Goal: Find specific fact: Find specific fact

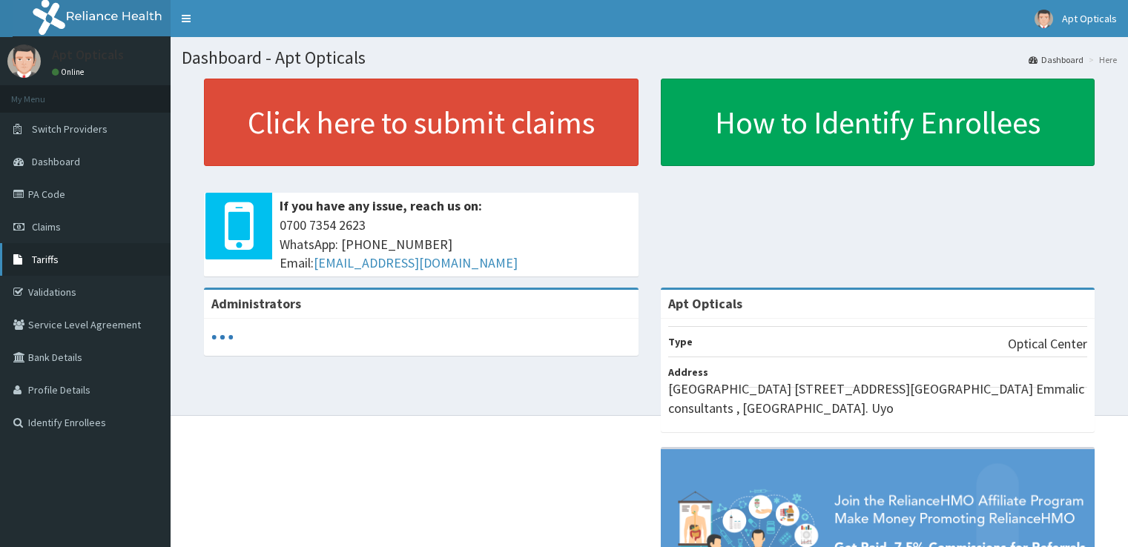
click at [36, 262] on span "Tariffs" at bounding box center [45, 259] width 27 height 13
click at [39, 266] on link "Tariffs" at bounding box center [85, 259] width 171 height 33
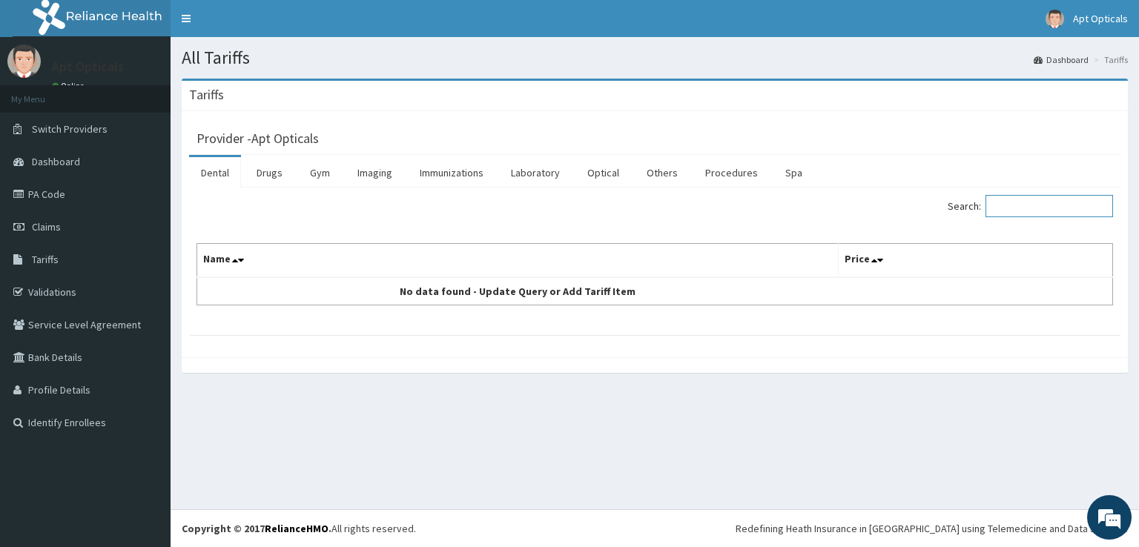
click at [1012, 199] on input "Search:" at bounding box center [1049, 206] width 128 height 22
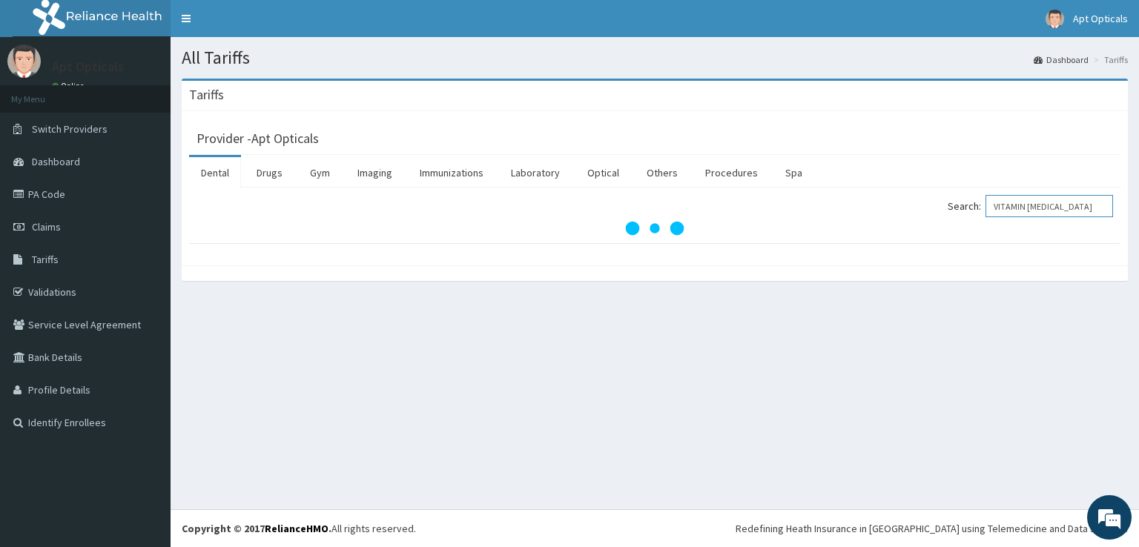
type input "VITAMIN B COMPLEX"
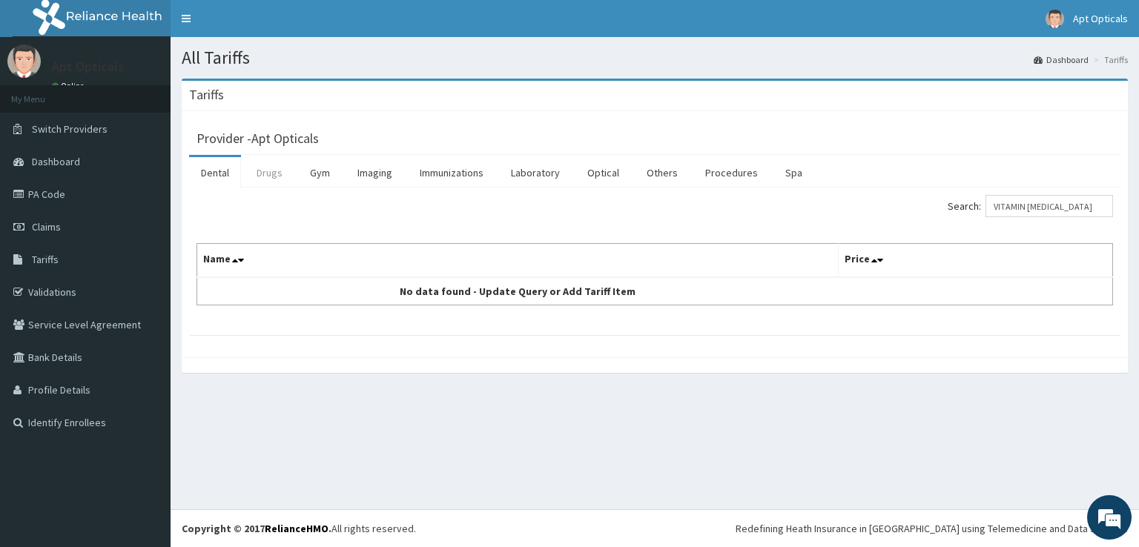
click at [279, 171] on link "Drugs" at bounding box center [270, 172] width 50 height 31
click at [1016, 209] on input "Search:" at bounding box center [1049, 206] width 128 height 22
type input "VIT"
click at [614, 174] on link "Optical" at bounding box center [603, 172] width 56 height 31
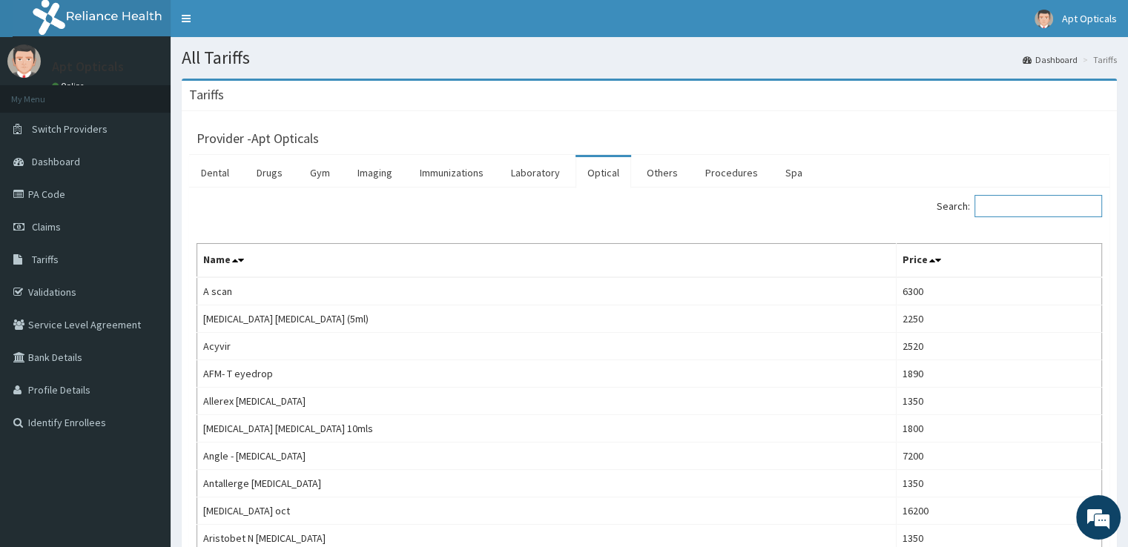
click at [1025, 199] on input "Search:" at bounding box center [1038, 206] width 128 height 22
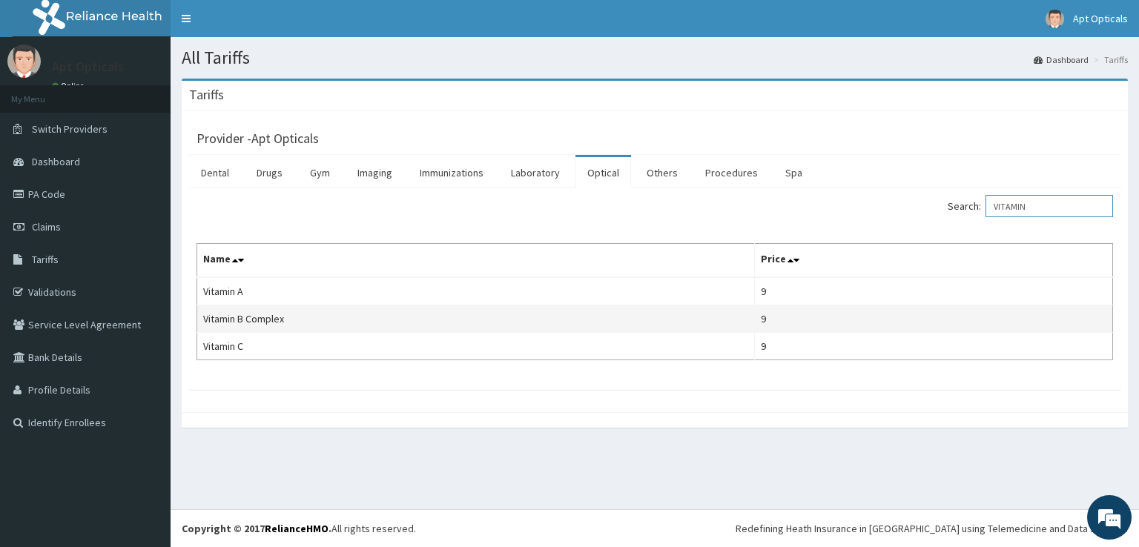
type input "VITAMIN"
click at [713, 312] on td "Vitamin B Complex" at bounding box center [476, 318] width 558 height 27
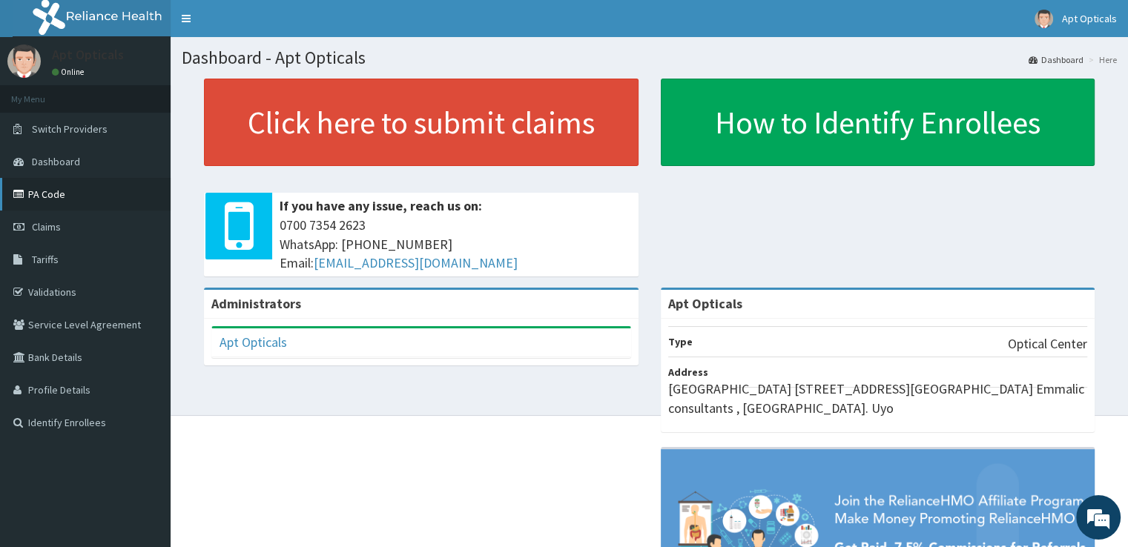
click at [50, 199] on link "PA Code" at bounding box center [85, 194] width 171 height 33
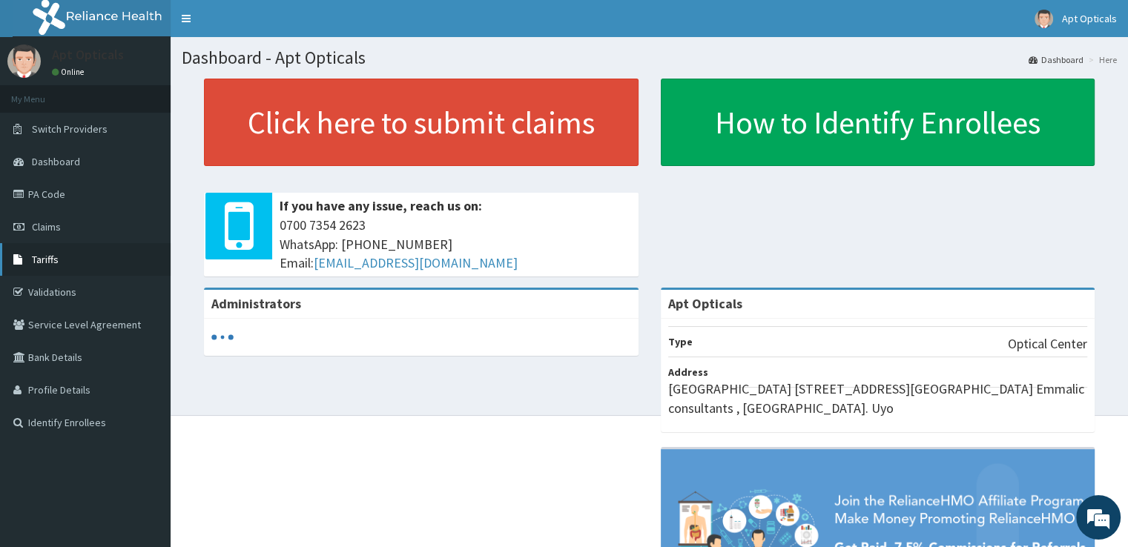
click at [39, 259] on span "Tariffs" at bounding box center [45, 259] width 27 height 13
click at [42, 259] on span "Tariffs" at bounding box center [45, 259] width 27 height 13
click at [47, 204] on link "PA Code" at bounding box center [85, 194] width 171 height 33
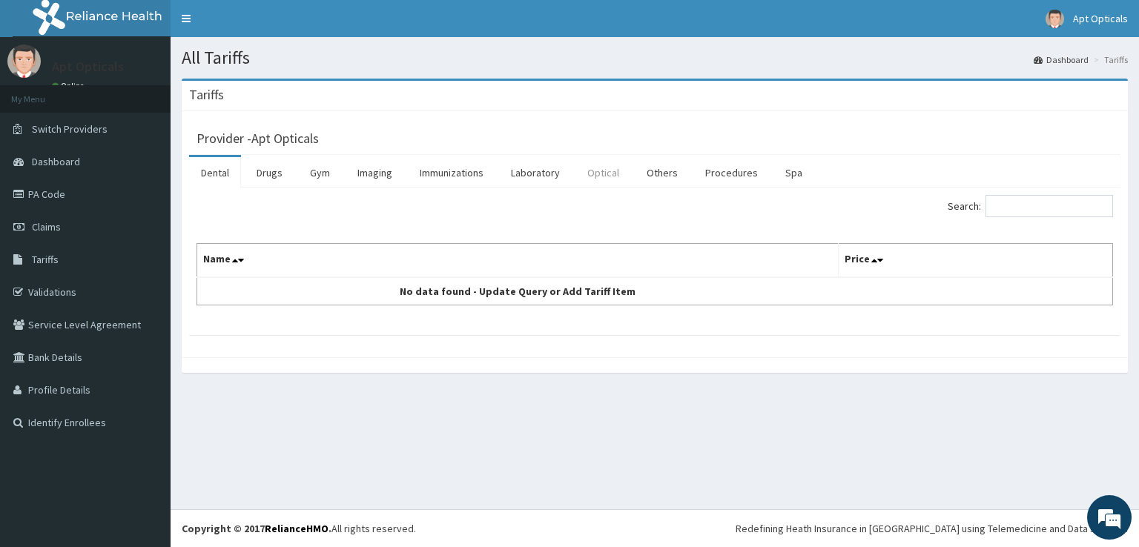
click at [602, 170] on link "Optical" at bounding box center [603, 172] width 56 height 31
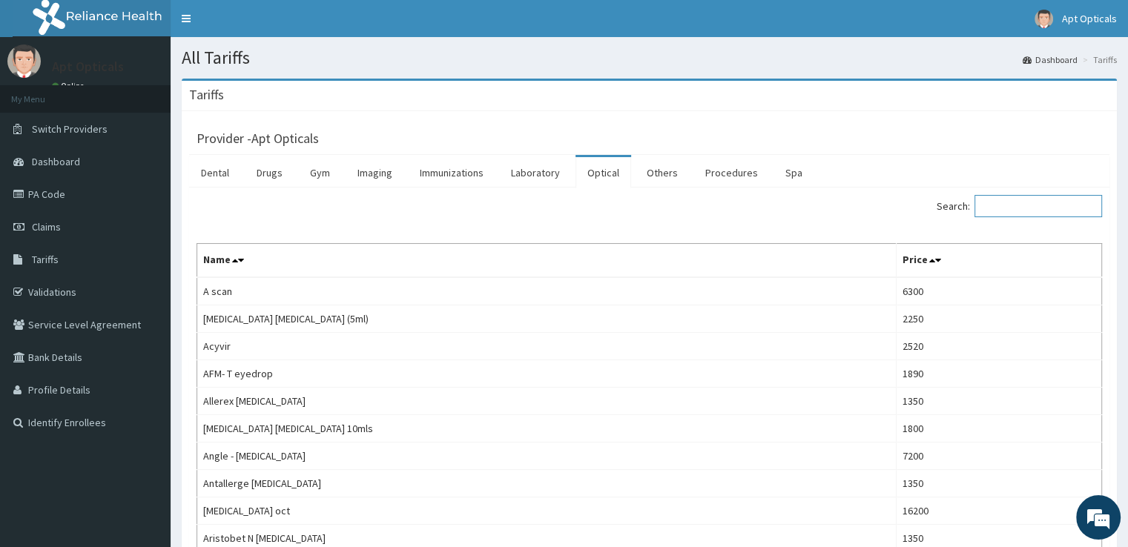
click at [1045, 210] on input "Search:" at bounding box center [1038, 206] width 128 height 22
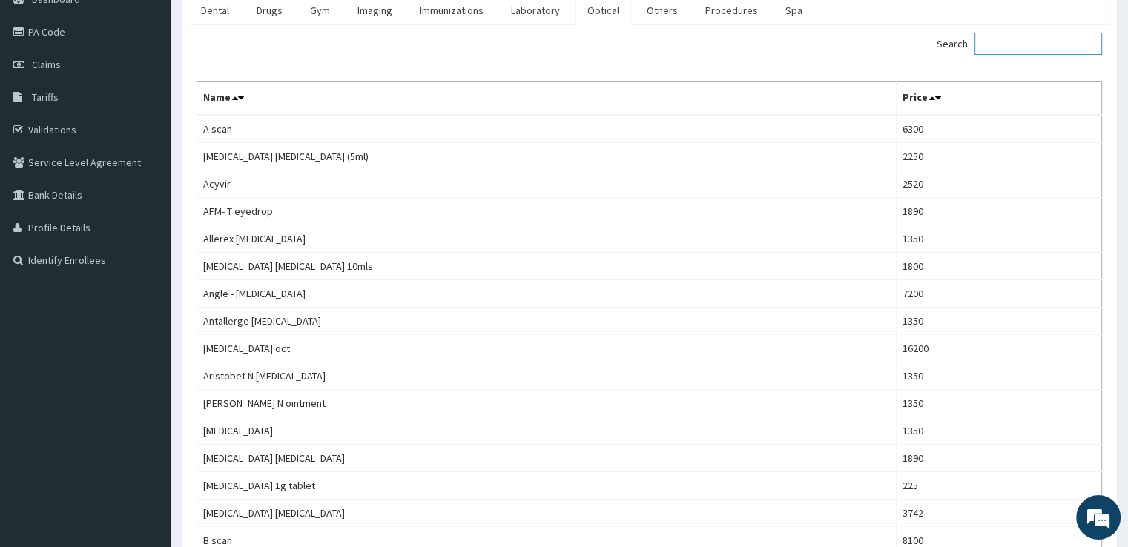
scroll to position [175, 0]
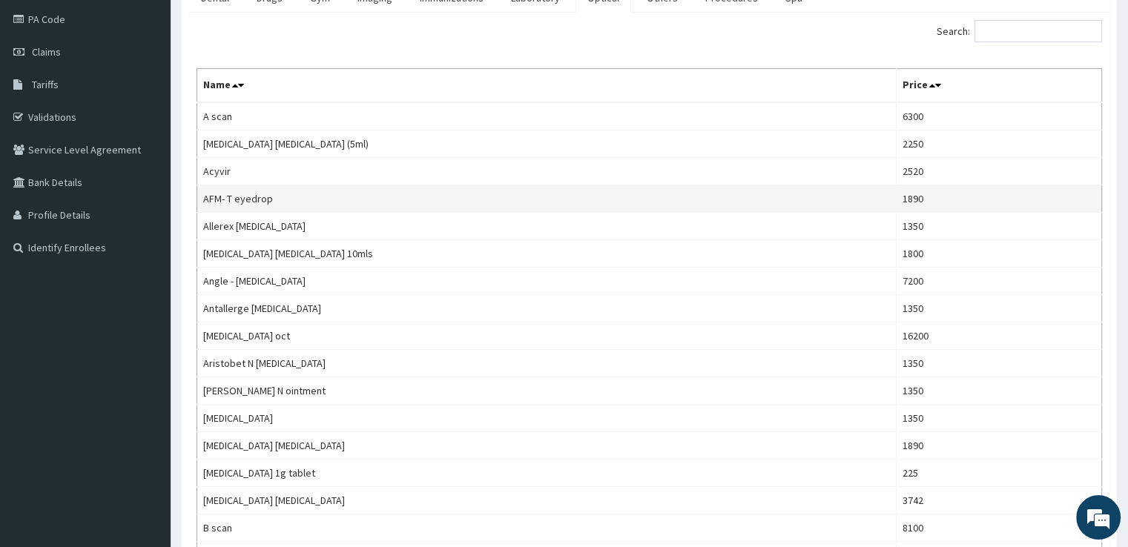
click at [991, 199] on td "1890" at bounding box center [998, 198] width 205 height 27
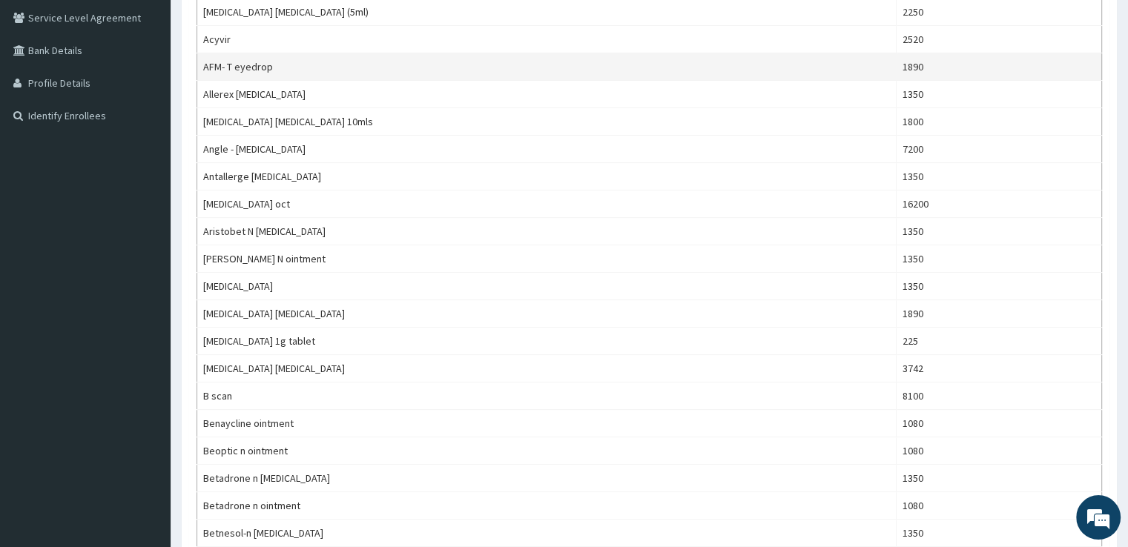
scroll to position [311, 0]
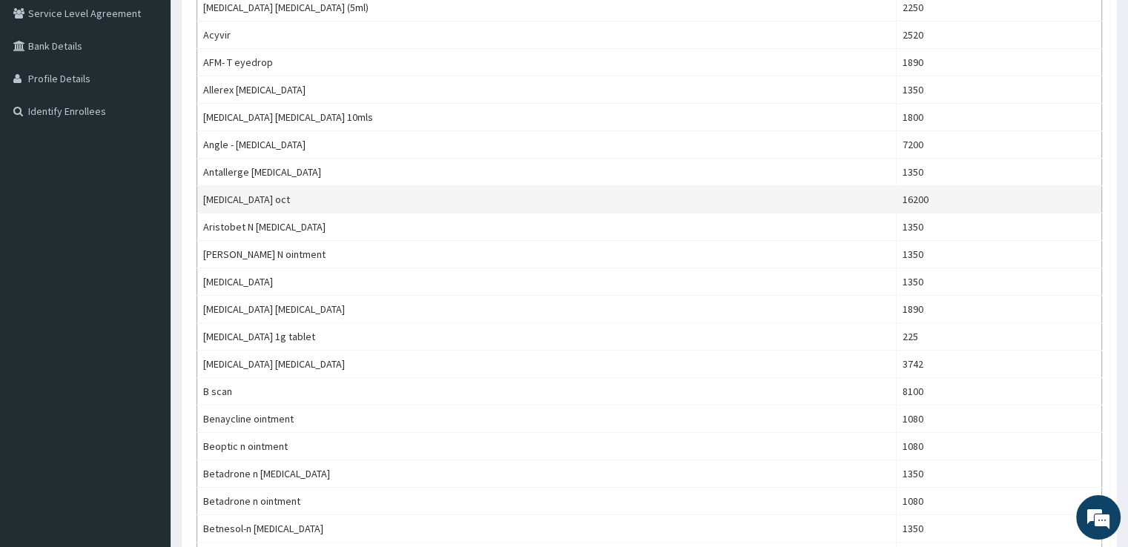
drag, startPoint x: 205, startPoint y: 196, endPoint x: 295, endPoint y: 200, distance: 90.6
click at [295, 200] on td "Anterior segment oct" at bounding box center [546, 199] width 699 height 27
copy td "Anterior segment oct"
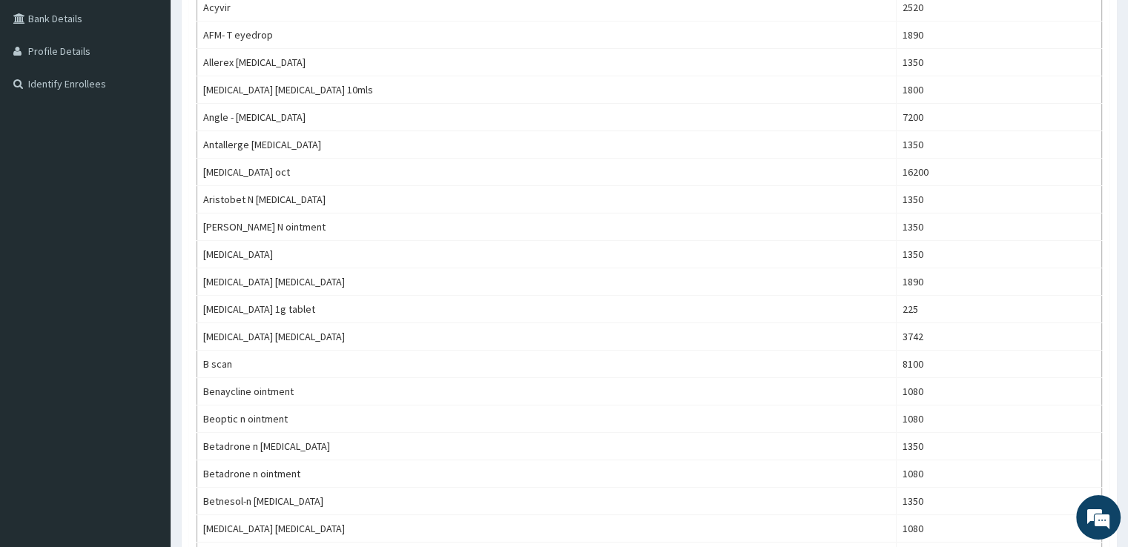
scroll to position [329, 0]
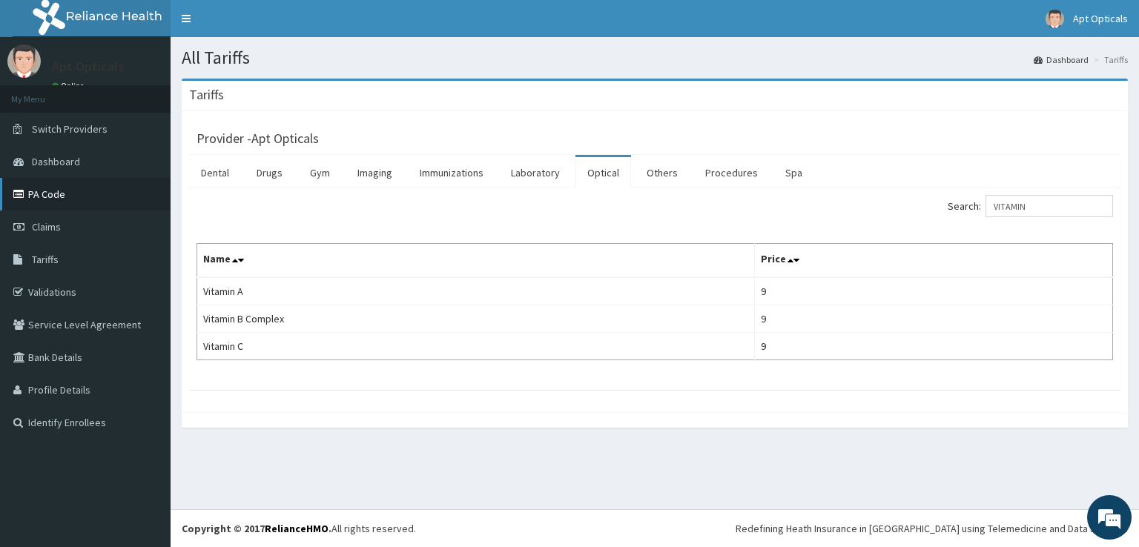
click at [51, 190] on link "PA Code" at bounding box center [85, 194] width 171 height 33
